Goal: Use online tool/utility: Utilize a website feature to perform a specific function

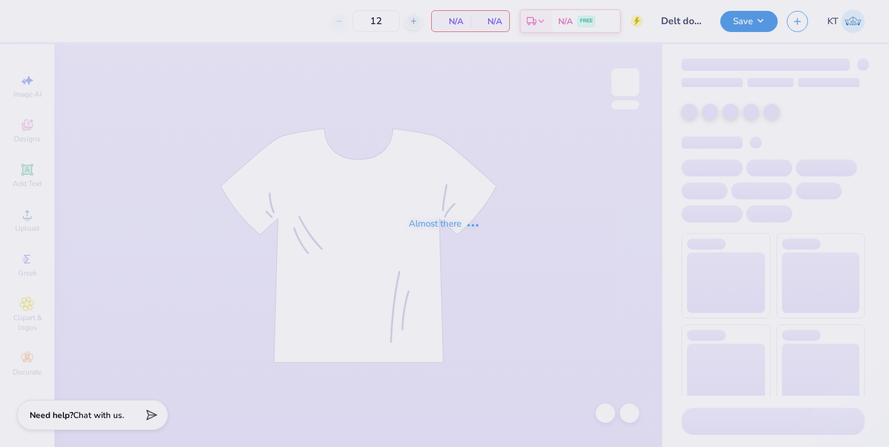
type input "200"
click at [426, 218] on div "Almost there" at bounding box center [444, 224] width 71 height 14
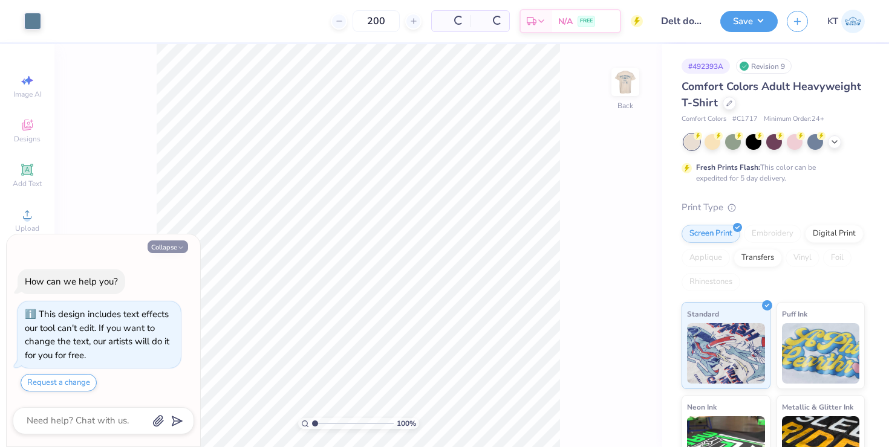
click at [183, 246] on icon "button" at bounding box center [180, 247] width 7 height 7
type textarea "x"
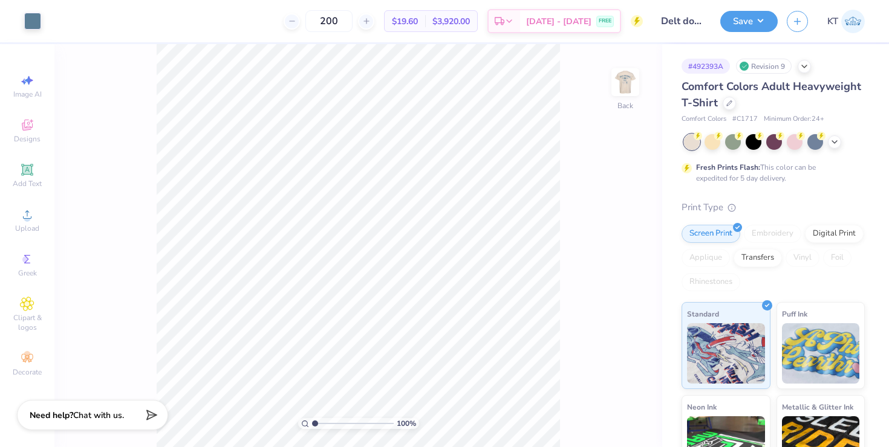
click at [169, 42] on div "Art colors 200 $19.60 Per Item $3,920.00 Total Est. Delivery Sep 17 - 20 FREE D…" at bounding box center [444, 223] width 889 height 447
click at [628, 84] on img at bounding box center [625, 82] width 48 height 48
type input "7.75"
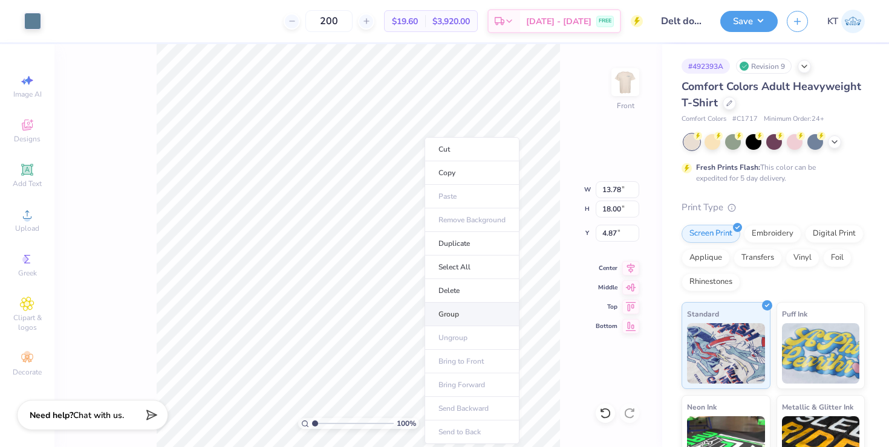
click at [441, 314] on li "Group" at bounding box center [471, 315] width 95 height 24
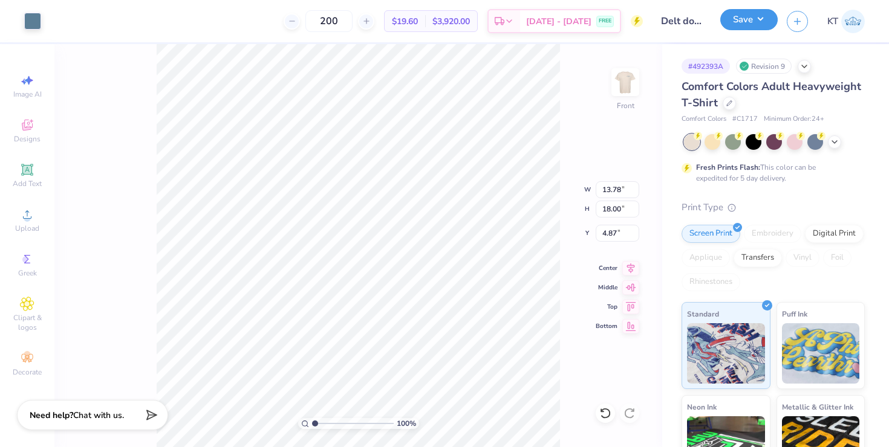
click at [747, 24] on button "Save" at bounding box center [748, 19] width 57 height 21
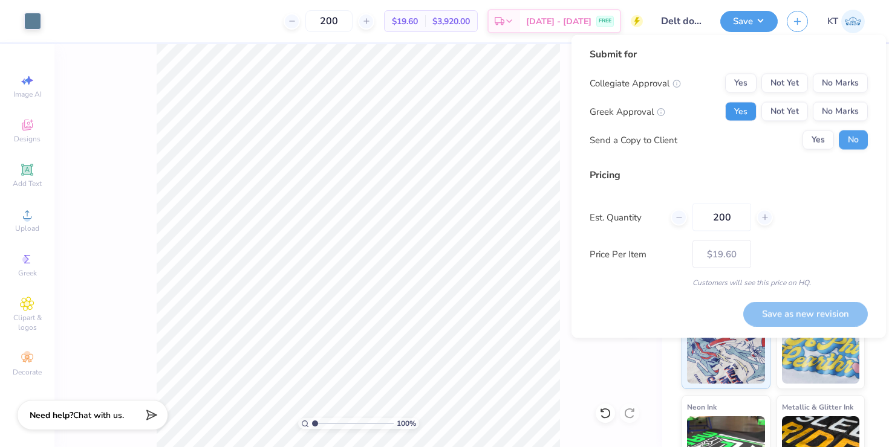
click at [752, 108] on button "Yes" at bounding box center [740, 111] width 31 height 19
click at [748, 109] on button "Yes" at bounding box center [740, 111] width 31 height 19
click at [826, 91] on button "No Marks" at bounding box center [840, 83] width 55 height 19
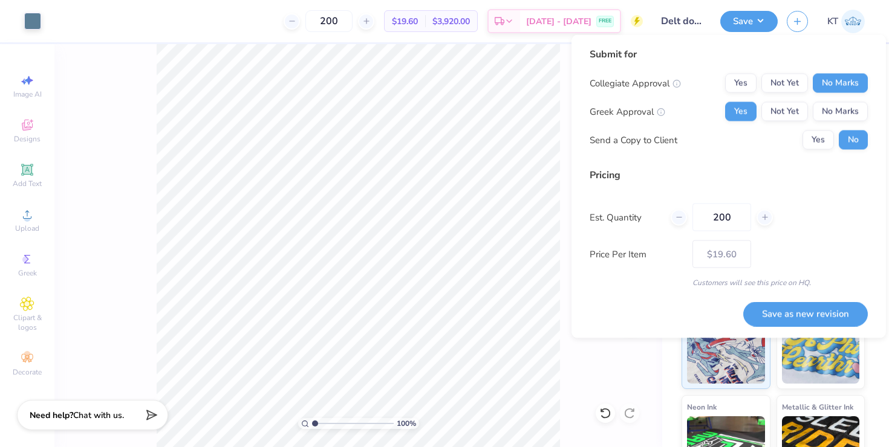
click at [804, 285] on div "Customers will see this price on HQ." at bounding box center [728, 283] width 278 height 11
click at [799, 302] on button "Save as new revision" at bounding box center [805, 314] width 125 height 25
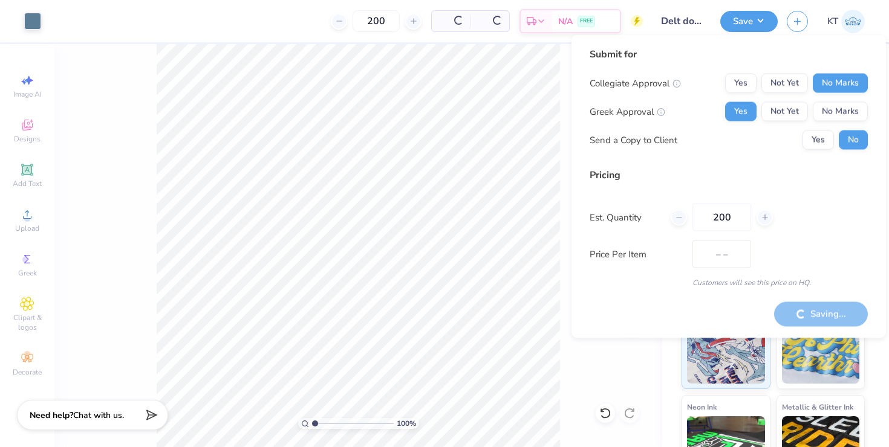
type input "$19.60"
